Goal: Transaction & Acquisition: Purchase product/service

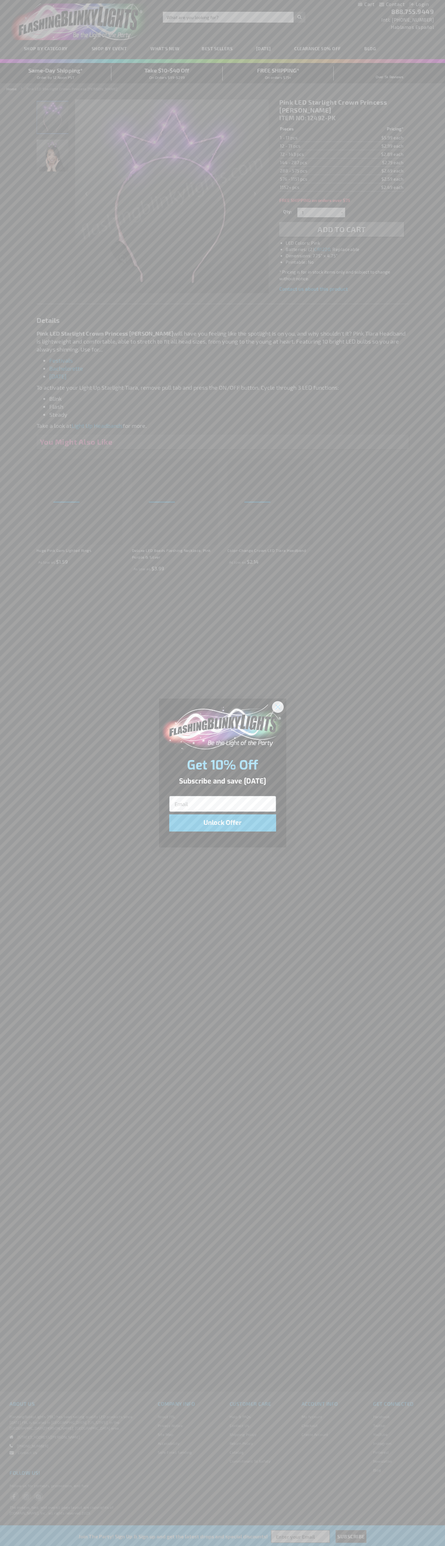
click at [278, 706] on icon "Close dialog" at bounding box center [277, 706] width 4 height 4
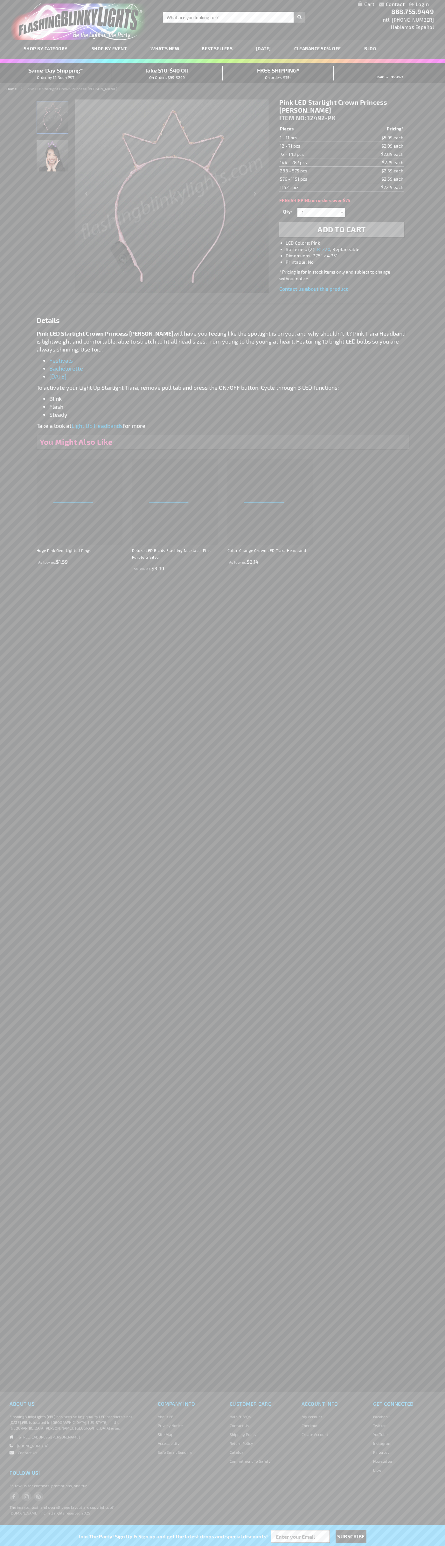
click at [53, 120] on img "Pink LED Starlight Crown Princess Tiara" at bounding box center [53, 117] width 32 height 32
click at [342, 229] on span "Add to Cart" at bounding box center [341, 229] width 48 height 9
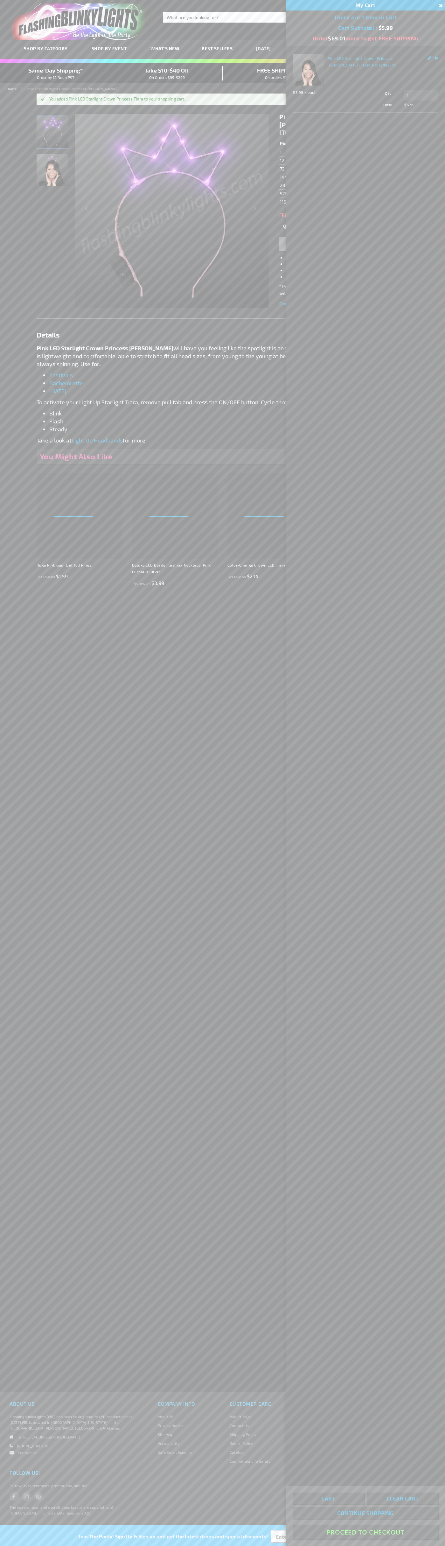
click at [365, 1532] on button "Proceed To Checkout" at bounding box center [366, 1532] width 146 height 14
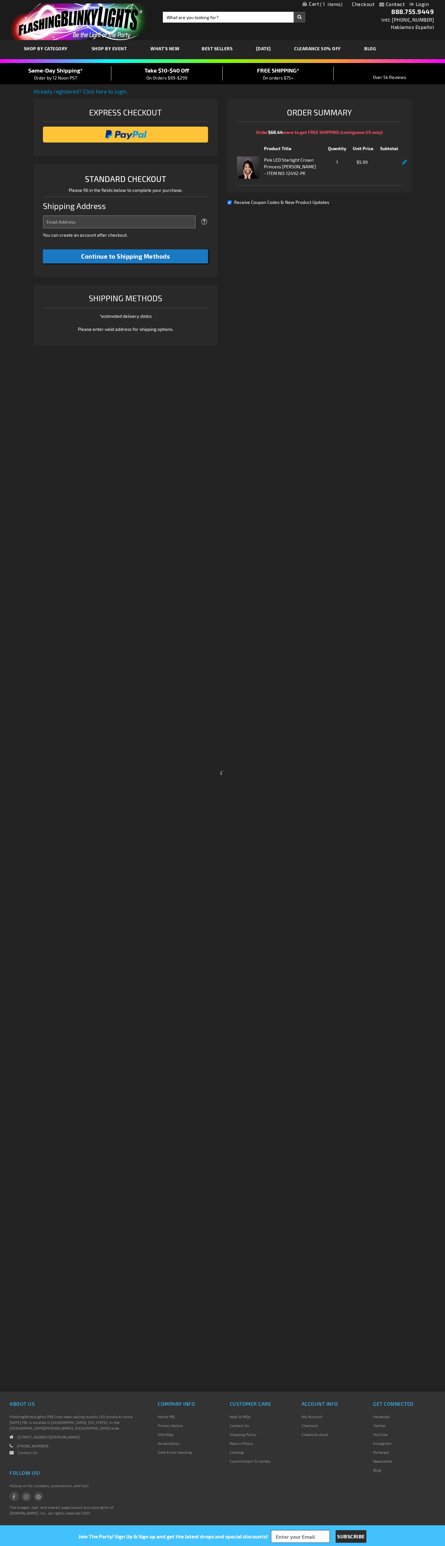
select select "US"
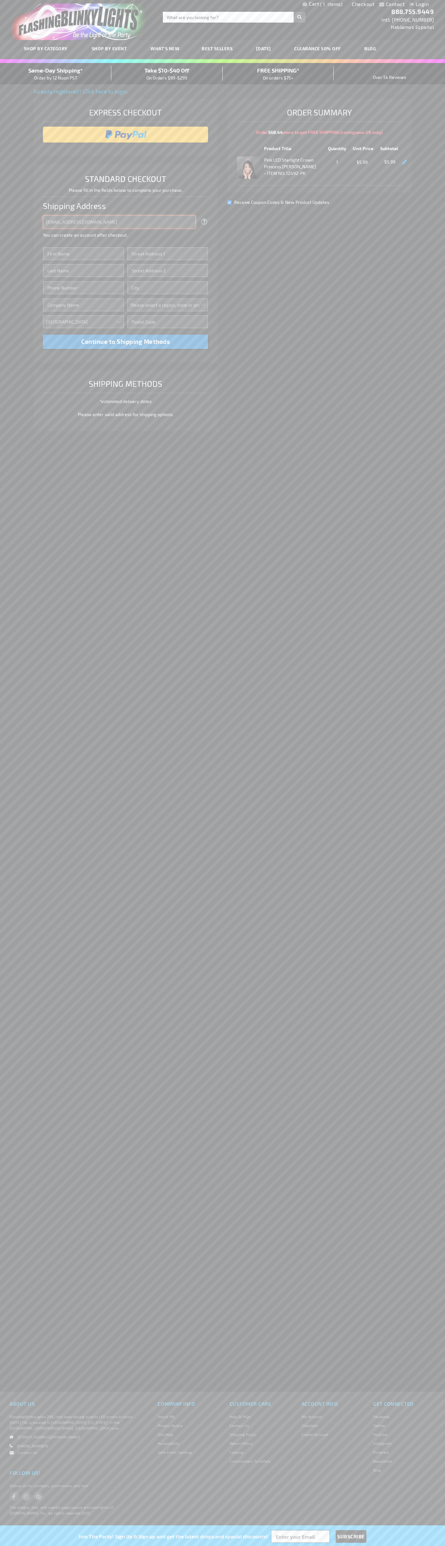
type input "[EMAIL_ADDRESS][DOMAIN_NAME]"
type input "[PERSON_NAME]"
type input "[STREET_ADDRESS][PERSON_NAME]"
type input "First floor"
type input "coral gables"
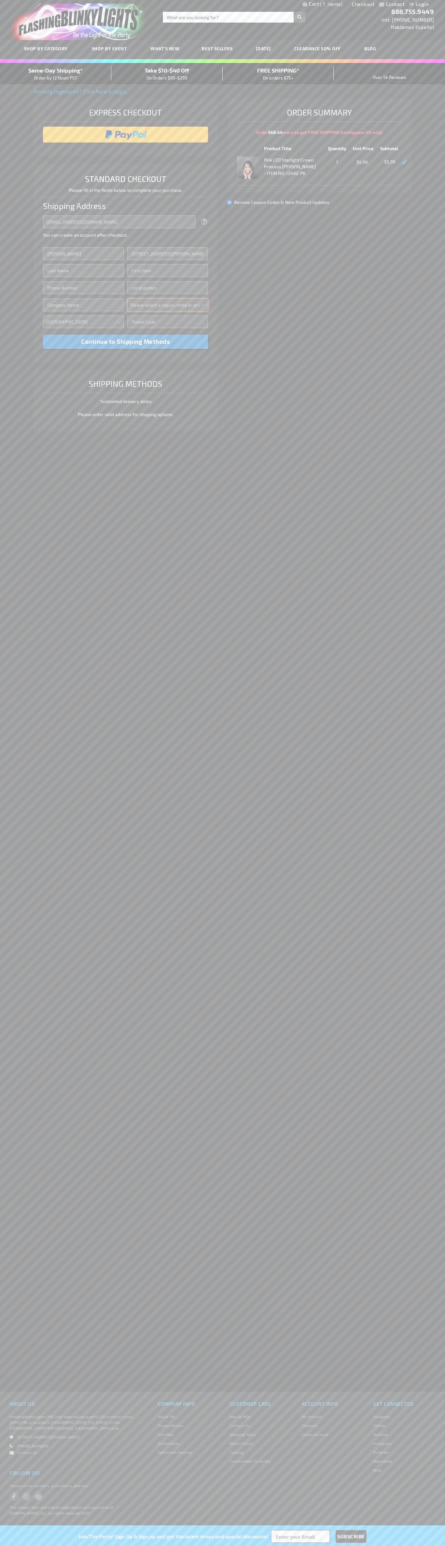
select select "18"
type input "33134"
type input "[PERSON_NAME]"
type input "6502530000"
type input "[PERSON_NAME]"
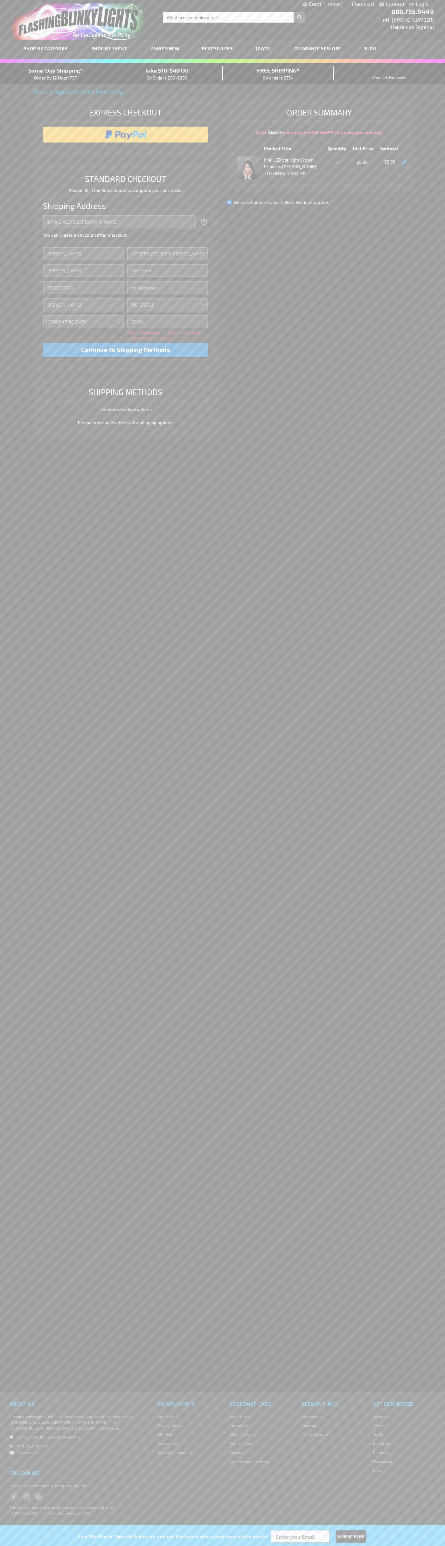
click at [56, 74] on div "Same-Day Shipping* Order by 12 Noon PST" at bounding box center [55, 73] width 111 height 15
click at [126, 135] on input "image" at bounding box center [125, 134] width 159 height 13
